Goal: Navigation & Orientation: Go to known website

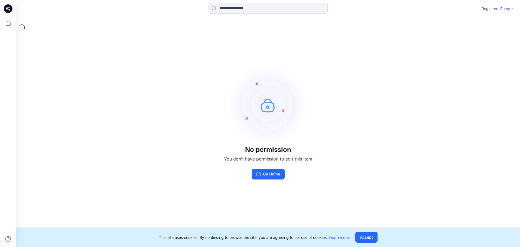
click at [378, 96] on div "No permission You don't have permission to edit this item Go Home" at bounding box center [268, 121] width 504 height 209
click at [269, 175] on button "Go Home" at bounding box center [268, 174] width 33 height 11
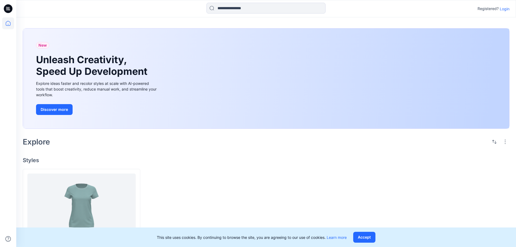
scroll to position [23, 0]
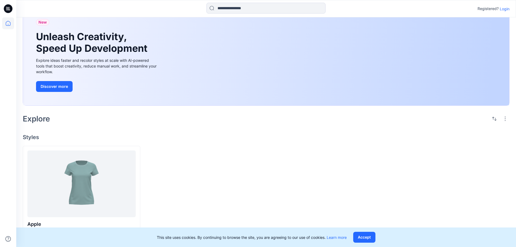
click at [216, 156] on div at bounding box center [205, 193] width 118 height 95
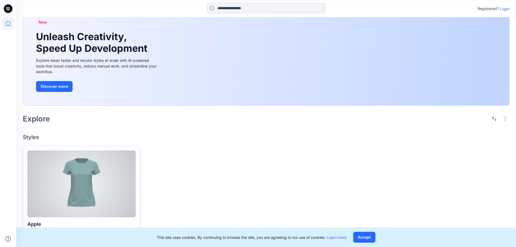
click at [95, 173] on div at bounding box center [81, 183] width 108 height 67
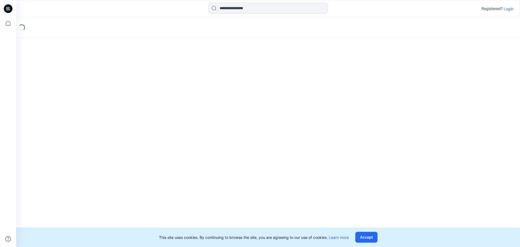
click at [95, 173] on div "Loading..." at bounding box center [268, 132] width 504 height 230
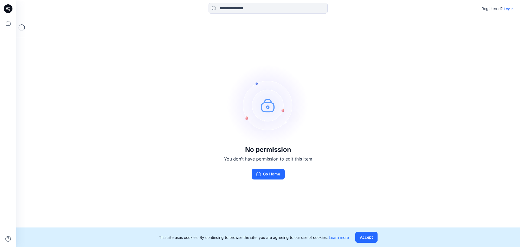
drag, startPoint x: 0, startPoint y: 0, endPoint x: 401, endPoint y: 101, distance: 413.8
click at [401, 101] on div "No permission You don't have permission to edit this item Go Home" at bounding box center [268, 121] width 504 height 209
click at [368, 239] on button "Accept" at bounding box center [367, 237] width 22 height 11
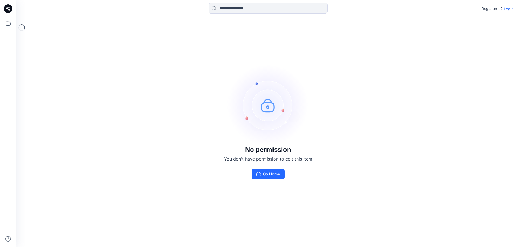
click at [373, 109] on div "No permission You don't have permission to edit this item Go Home" at bounding box center [268, 121] width 504 height 209
click at [12, 12] on icon at bounding box center [8, 8] width 9 height 17
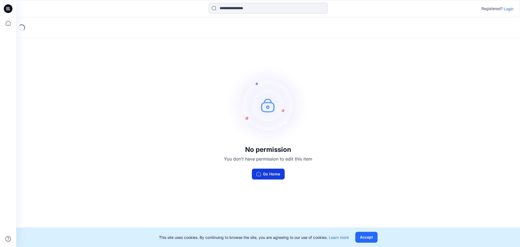
drag, startPoint x: 0, startPoint y: 0, endPoint x: 281, endPoint y: 174, distance: 330.0
click at [281, 174] on button "Go Home" at bounding box center [268, 174] width 33 height 11
click at [289, 183] on div "No permission You don't have permission to edit this item Go Home" at bounding box center [268, 121] width 504 height 209
click at [474, 120] on div "No permission You don't have permission to edit this item Go Home" at bounding box center [268, 121] width 504 height 209
